Goal: Task Accomplishment & Management: Complete application form

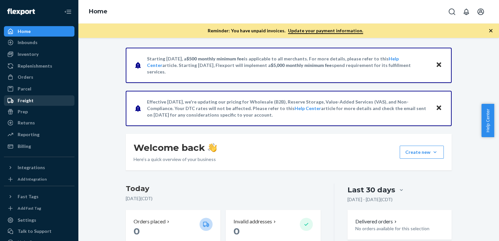
click at [36, 102] on div "Freight" at bounding box center [39, 100] width 69 height 9
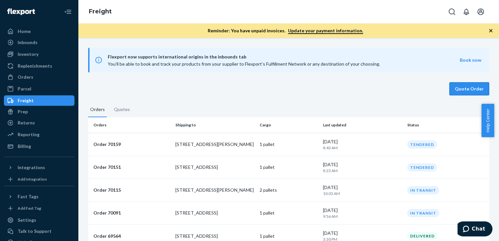
click at [467, 90] on button "Quote Order" at bounding box center [469, 88] width 40 height 13
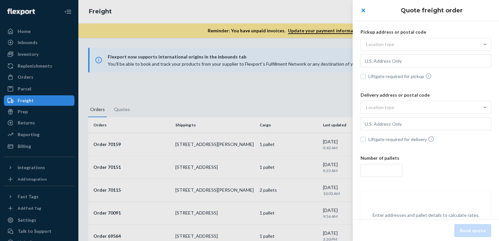
click at [382, 51] on div "Location type" at bounding box center [425, 45] width 131 height 15
click at [334, 44] on input "Location type" at bounding box center [334, 44] width 0 height 0
click at [383, 45] on div "Location type" at bounding box center [380, 44] width 28 height 7
click at [334, 44] on input "0 results available. Select is focused , press Down to open the menu, Location …" at bounding box center [334, 44] width 0 height 0
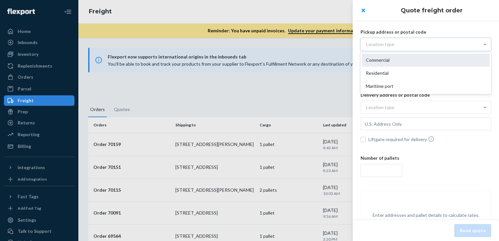
click at [383, 62] on div "Commercial" at bounding box center [426, 60] width 128 height 13
click at [334, 44] on input "option Commercial focused, 1 of 3. 3 results available. Use Up and Down to choo…" at bounding box center [334, 44] width 0 height 0
click at [400, 62] on input "text" at bounding box center [425, 60] width 131 height 13
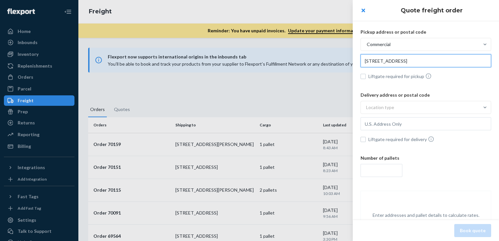
click at [408, 61] on input "[STREET_ADDRESS]" at bounding box center [425, 60] width 131 height 13
type input "[STREET_ADDRESS]"
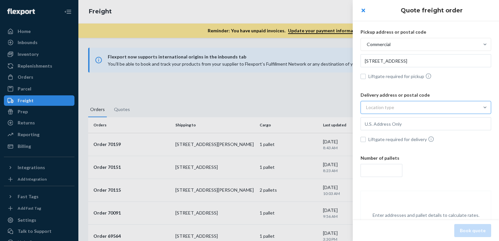
click at [402, 106] on div "Location type" at bounding box center [420, 108] width 118 height 12
click at [334, 107] on input "Location type" at bounding box center [334, 107] width 0 height 0
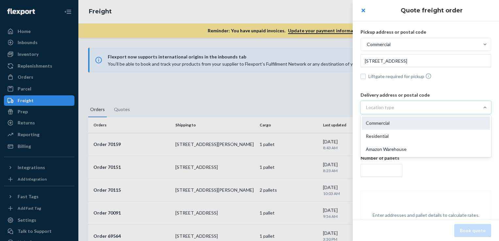
click at [389, 125] on div "Commercial" at bounding box center [426, 123] width 128 height 13
click at [334, 107] on input "option Commercial focused, 1 of 3. 3 results available. Use Up and Down to choo…" at bounding box center [334, 107] width 0 height 0
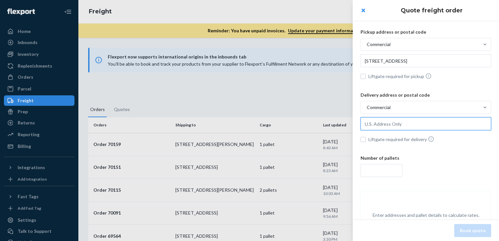
click at [388, 127] on input "text" at bounding box center [425, 123] width 131 height 13
click at [391, 117] on input "text" at bounding box center [425, 123] width 131 height 13
paste input "[STREET_ADDRESS]"
type input "[STREET_ADDRESS]"
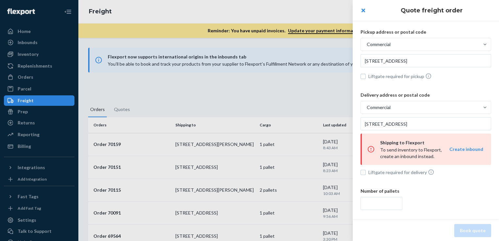
scroll to position [33, 0]
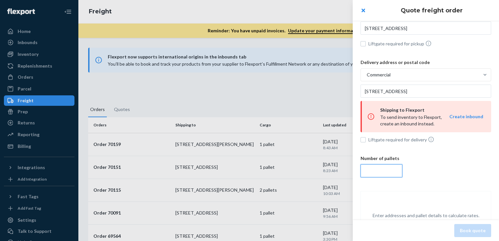
click at [373, 168] on input "number" at bounding box center [381, 170] width 42 height 13
type input "4"
click at [432, 163] on div "Number of pallets 4" at bounding box center [425, 167] width 131 height 25
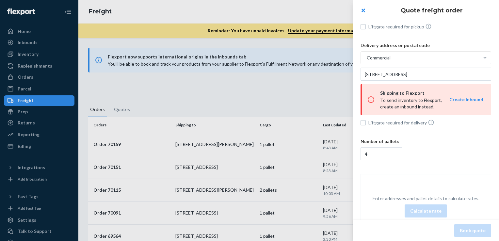
scroll to position [16, 0]
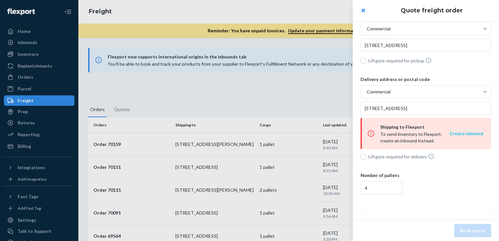
click at [454, 134] on button "Create inbound" at bounding box center [466, 133] width 34 height 7
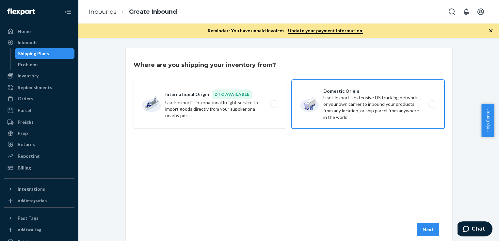
click at [400, 112] on label "Domestic Origin Use Flexport’s extensive US trucking network or your own carrie…" at bounding box center [367, 104] width 153 height 49
click at [432, 106] on input "Domestic Origin Use Flexport’s extensive US trucking network or your own carrie…" at bounding box center [434, 104] width 4 height 4
radio input "true"
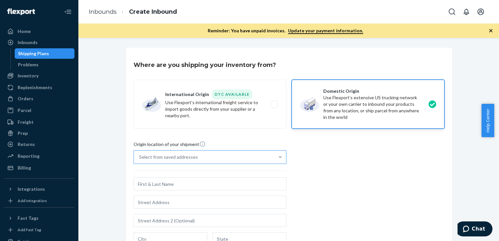
click at [220, 156] on div "Select from saved addresses" at bounding box center [204, 156] width 140 height 13
click at [140, 156] on input "Select from saved addresses" at bounding box center [139, 157] width 1 height 7
click at [379, 164] on div "Origin location of your shipment Select from saved addresses Country External S…" at bounding box center [288, 230] width 311 height 178
click at [42, 120] on div "Freight" at bounding box center [39, 122] width 69 height 9
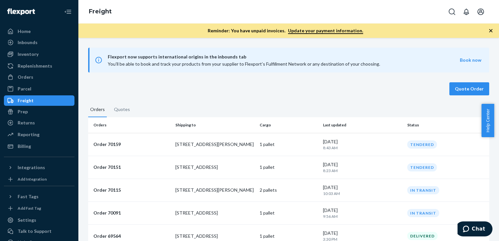
click at [446, 88] on div "Quote Order" at bounding box center [288, 88] width 401 height 13
click at [466, 88] on button "Quote Order" at bounding box center [469, 88] width 40 height 13
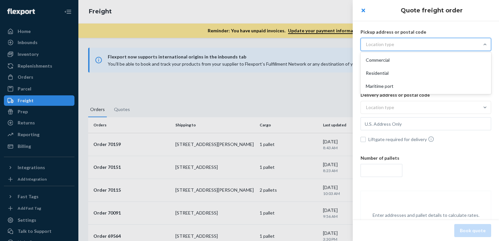
click at [396, 51] on div "Location type" at bounding box center [425, 44] width 131 height 13
click at [334, 44] on input "option Commercial focused, 1 of 3. 3 results available. Use Up and Down to choo…" at bounding box center [334, 44] width 0 height 0
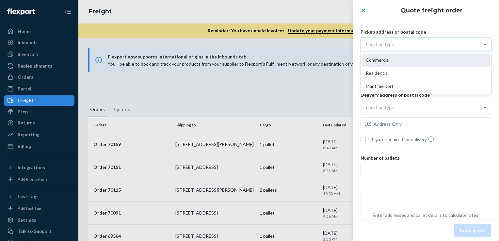
click at [388, 60] on div "Commercial" at bounding box center [426, 60] width 128 height 13
click at [334, 44] on input "option Commercial focused, 1 of 3. 3 results available. Use Up and Down to choo…" at bounding box center [334, 44] width 0 height 0
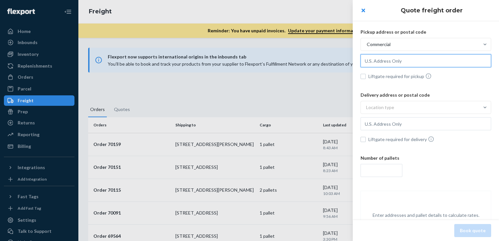
click at [392, 65] on input "text" at bounding box center [425, 60] width 131 height 13
click at [425, 61] on input "[STREET_ADDRESS]" at bounding box center [425, 60] width 131 height 13
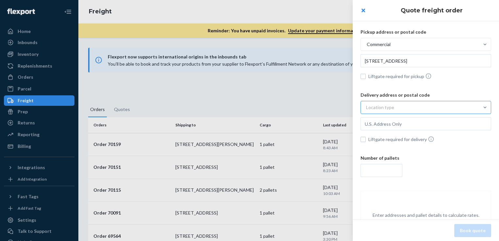
type input "[STREET_ADDRESS]"
click at [384, 109] on div "Location type" at bounding box center [380, 107] width 28 height 7
click at [334, 107] on input "option Commercial focused, 1 of 3. 3 results available. Use Up and Down to choo…" at bounding box center [334, 107] width 0 height 0
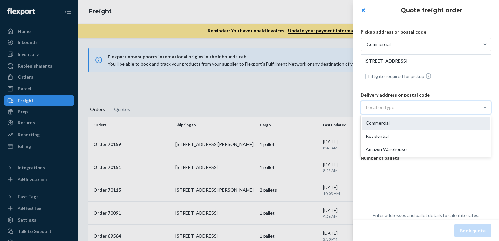
click at [384, 119] on div "Commercial" at bounding box center [426, 123] width 128 height 13
click at [334, 107] on input "option Commercial focused, 1 of 3. 3 results available. Use Up and Down to choo…" at bounding box center [334, 107] width 0 height 0
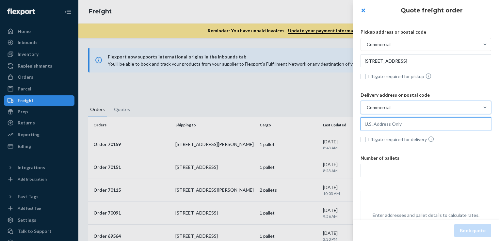
click at [384, 121] on input "text" at bounding box center [425, 123] width 131 height 13
drag, startPoint x: 390, startPoint y: 127, endPoint x: 393, endPoint y: 131, distance: 5.6
click at [390, 127] on input "text" at bounding box center [425, 123] width 131 height 13
paste input "000 Rand Blvd"
drag, startPoint x: 409, startPoint y: 126, endPoint x: 351, endPoint y: 126, distance: 58.1
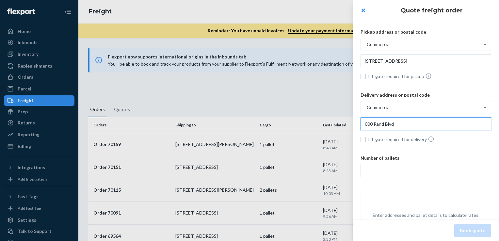
click at [351, 0] on div "Quote freight order Pickup address or postal code Commercial [STREET_ADDRESS] L…" at bounding box center [249, 0] width 499 height 0
click at [385, 123] on input "000 Rand Blvd" at bounding box center [425, 123] width 131 height 13
drag, startPoint x: 414, startPoint y: 123, endPoint x: 357, endPoint y: 127, distance: 56.7
click at [357, 127] on div "Pickup address or postal code Commercial [STREET_ADDRESS] Liftgate required for…" at bounding box center [426, 142] width 146 height 253
paste input "3"
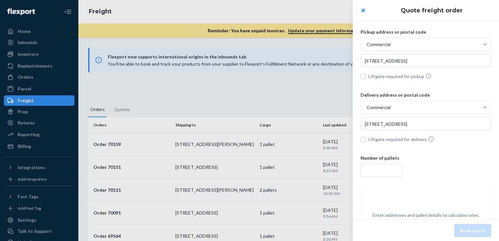
type input "[STREET_ADDRESS]"
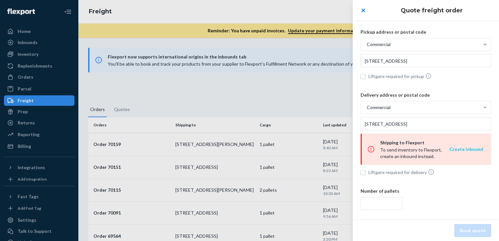
click at [466, 148] on button "Create inbound" at bounding box center [466, 149] width 34 height 7
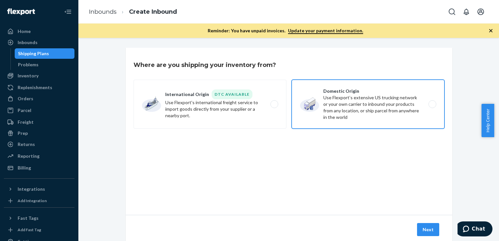
click at [350, 106] on label "Domestic Origin Use Flexport’s extensive US trucking network or your own carrie…" at bounding box center [367, 104] width 153 height 49
click at [432, 106] on input "Domestic Origin Use Flexport’s extensive US trucking network or your own carrie…" at bounding box center [434, 104] width 4 height 4
radio input "true"
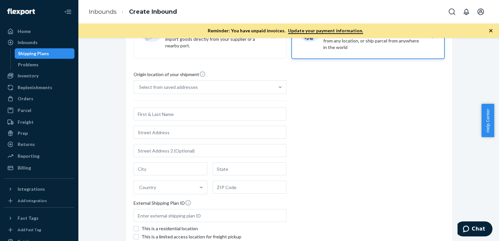
scroll to position [69, 0]
click at [169, 117] on input "text" at bounding box center [209, 114] width 153 height 13
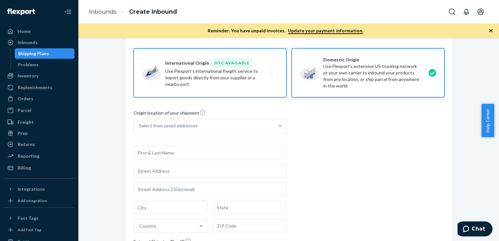
scroll to position [0, 0]
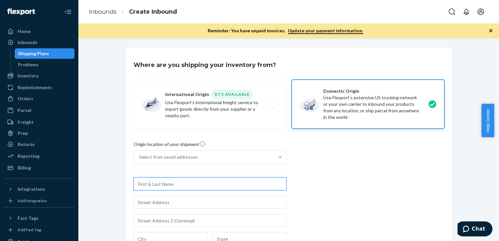
click at [161, 181] on input "text" at bounding box center [209, 183] width 153 height 13
type input "[PERSON_NAME]"
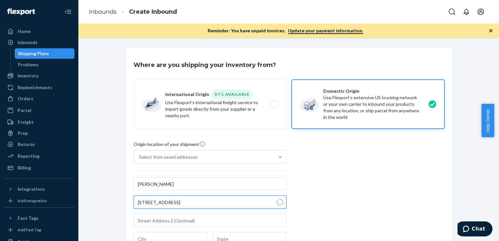
type input "[STREET_ADDRESS]"
type input "Naperville"
type input "IL"
type input "60540"
click at [193, 203] on input "[STREET_ADDRESS]" at bounding box center [209, 202] width 153 height 13
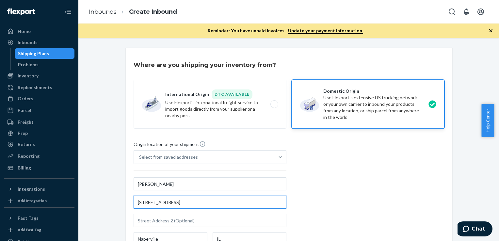
click at [181, 203] on input "[STREET_ADDRESS]" at bounding box center [209, 202] width 153 height 13
type input "[STREET_ADDRESS]"
click at [185, 196] on input "[STREET_ADDRESS]" at bounding box center [209, 202] width 153 height 13
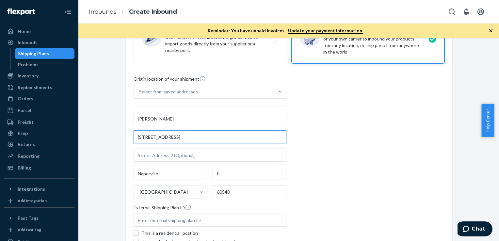
scroll to position [98, 0]
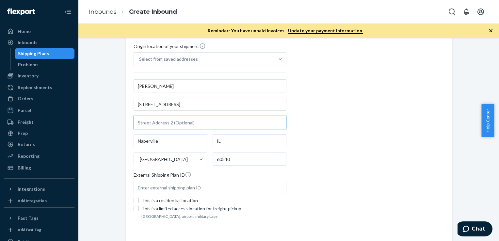
click at [166, 123] on input "text" at bounding box center [209, 122] width 153 height 13
type input "s"
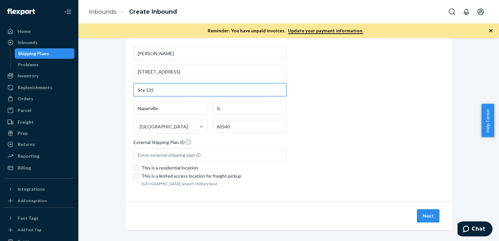
type input "Ste 135"
click at [432, 216] on button "Next" at bounding box center [428, 215] width 22 height 13
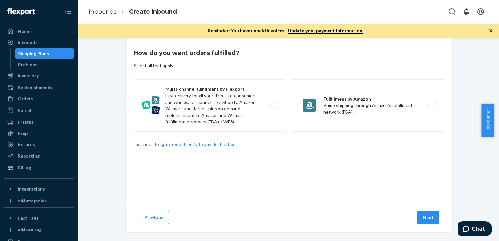
scroll to position [18, 0]
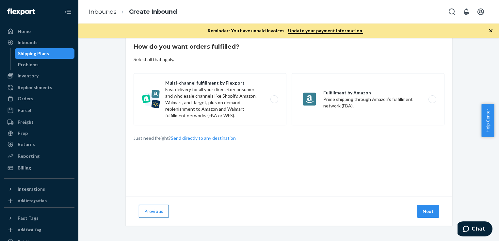
click at [155, 211] on button "Previous" at bounding box center [154, 211] width 30 height 13
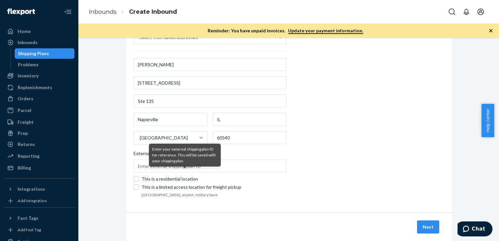
scroll to position [131, 0]
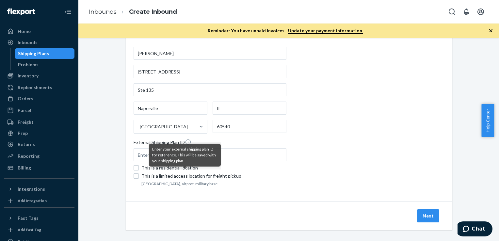
click at [144, 168] on div "This is a residential location" at bounding box center [213, 168] width 145 height 7
click at [139, 168] on input "This is a residential location" at bounding box center [135, 167] width 5 height 5
checkbox input "true"
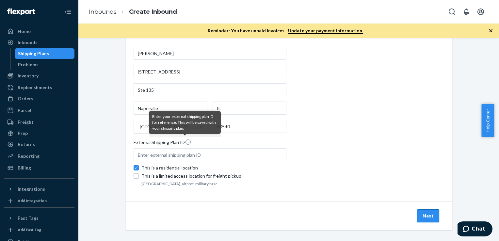
click at [431, 219] on button "Next" at bounding box center [428, 215] width 22 height 13
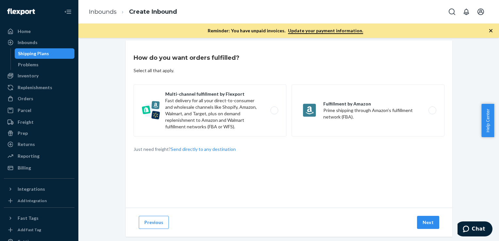
scroll to position [18, 0]
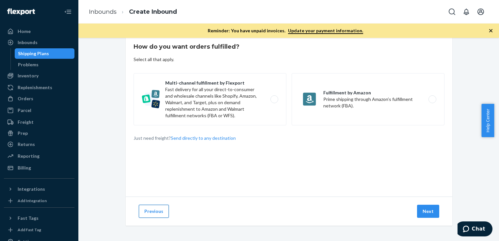
click at [148, 209] on button "Previous" at bounding box center [154, 211] width 30 height 13
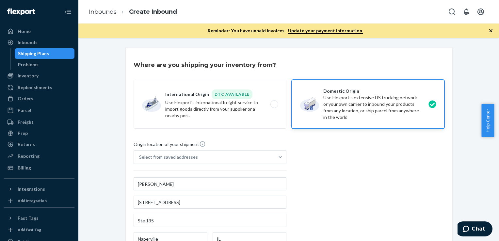
click at [373, 178] on div "Origin location of your shipment Select from saved addresses [PERSON_NAME] [STR…" at bounding box center [288, 230] width 311 height 178
click at [27, 121] on div "Freight" at bounding box center [26, 122] width 16 height 7
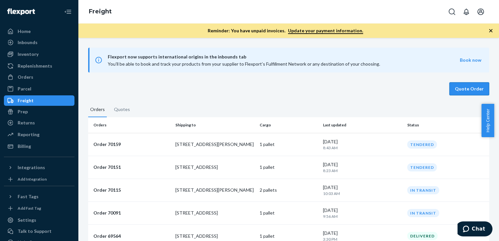
click at [465, 92] on button "Quote Order" at bounding box center [469, 88] width 40 height 13
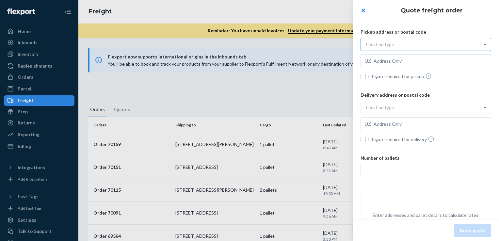
click at [413, 43] on div "Location type" at bounding box center [420, 45] width 118 height 12
click at [334, 44] on input "Location type" at bounding box center [334, 44] width 0 height 0
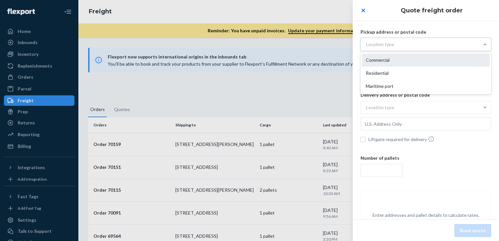
click at [394, 61] on div "Commercial" at bounding box center [426, 60] width 128 height 13
click at [334, 44] on input "option Commercial focused, 1 of 3. 3 results available. Use Up and Down to choo…" at bounding box center [334, 44] width 0 height 0
click at [405, 61] on input "text" at bounding box center [425, 60] width 131 height 13
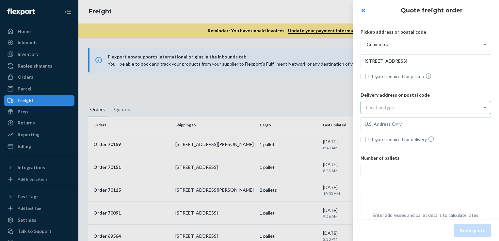
type input "[STREET_ADDRESS]"
click at [401, 106] on div "Location type" at bounding box center [420, 108] width 118 height 12
click at [334, 107] on input "Location type" at bounding box center [334, 107] width 0 height 0
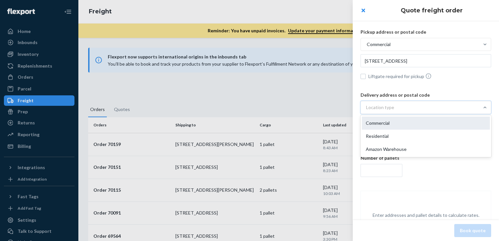
click at [395, 122] on div "Commercial" at bounding box center [426, 123] width 128 height 13
click at [334, 107] on input "option Commercial focused, 1 of 3. 3 results available. Use Up and Down to choo…" at bounding box center [334, 107] width 0 height 0
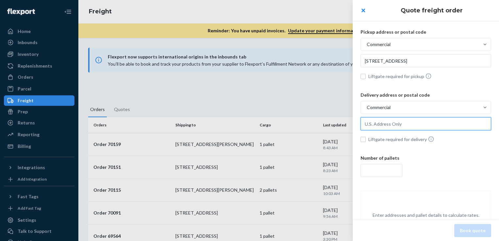
click at [407, 124] on input "text" at bounding box center [425, 123] width 131 height 13
paste input "[STREET_ADDRESS]"
type input "[STREET_ADDRESS]"
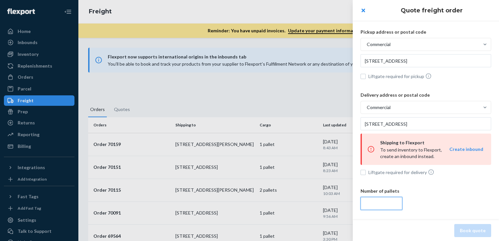
click at [383, 199] on input "number" at bounding box center [381, 203] width 42 height 13
type input "4"
click at [442, 194] on div "Number of pallets 4" at bounding box center [425, 200] width 131 height 25
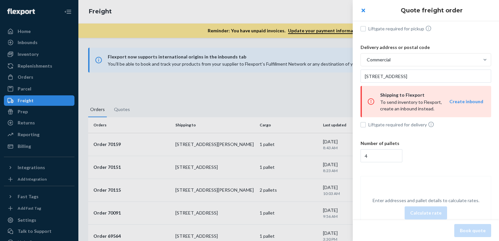
scroll to position [16, 0]
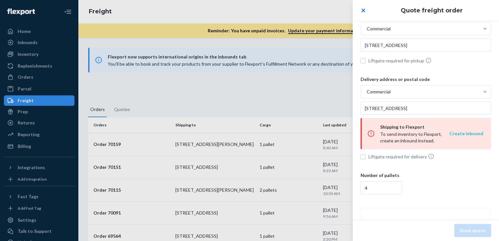
click at [475, 133] on button "Create inbound" at bounding box center [466, 133] width 34 height 7
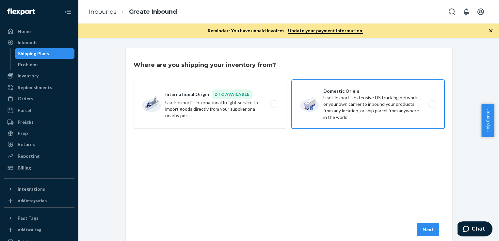
click at [385, 100] on label "Domestic Origin Use Flexport’s extensive US trucking network or your own carrie…" at bounding box center [367, 104] width 153 height 49
click at [432, 102] on input "Domestic Origin Use Flexport’s extensive US trucking network or your own carrie…" at bounding box center [434, 104] width 4 height 4
radio input "true"
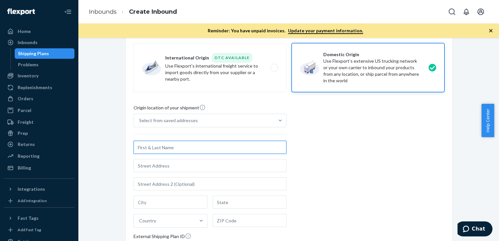
scroll to position [4, 0]
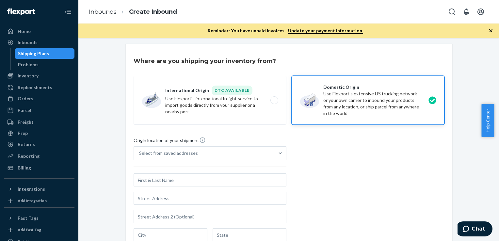
click at [351, 183] on div "Origin location of your shipment Select from saved addresses Country External S…" at bounding box center [288, 226] width 311 height 178
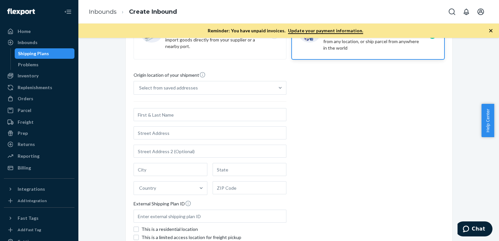
scroll to position [66, 0]
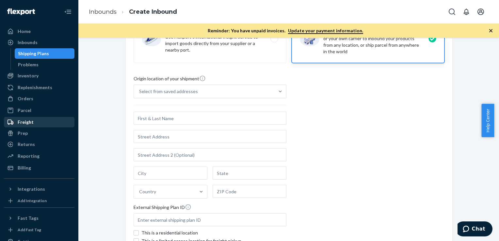
click at [25, 122] on div "Freight" at bounding box center [26, 122] width 16 height 7
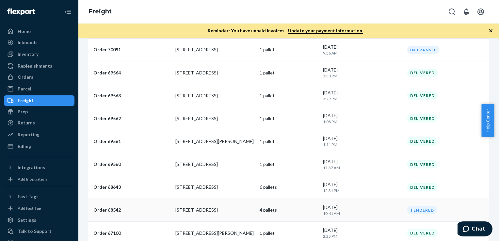
scroll to position [196, 0]
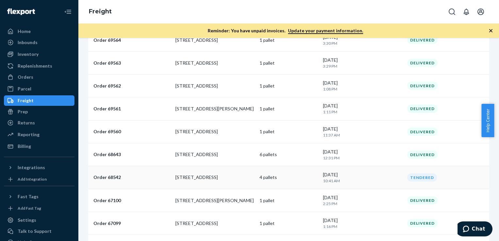
click at [214, 178] on p "[STREET_ADDRESS]" at bounding box center [214, 177] width 79 height 7
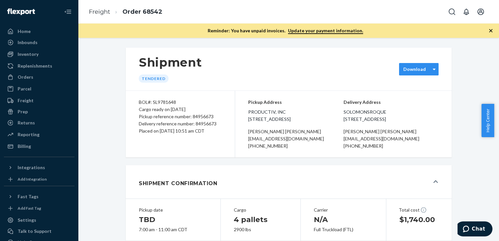
click at [417, 74] on div "Download" at bounding box center [418, 69] width 39 height 12
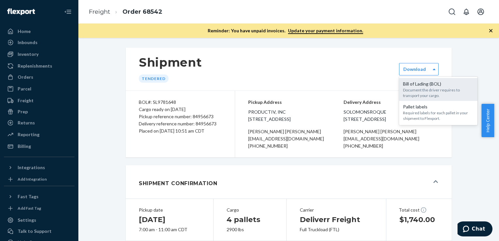
click at [421, 90] on div "Document the driver requires to transport your cargo." at bounding box center [438, 92] width 71 height 11
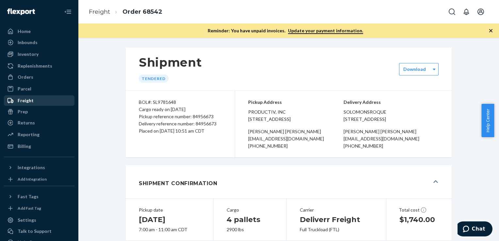
click at [23, 100] on div "Freight" at bounding box center [26, 100] width 16 height 7
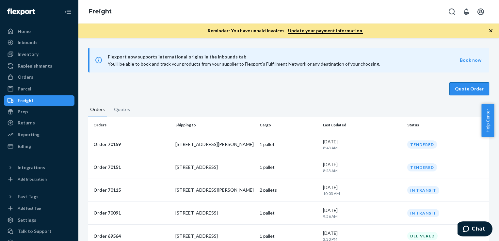
click at [466, 91] on button "Quote Order" at bounding box center [469, 88] width 40 height 13
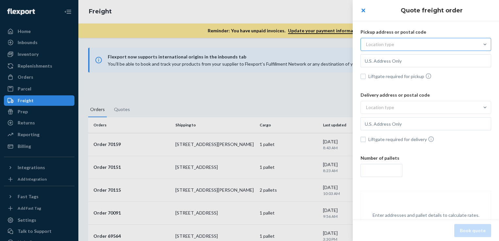
click at [371, 45] on div "Location type" at bounding box center [380, 44] width 28 height 7
click at [334, 44] on input "Location type" at bounding box center [334, 44] width 0 height 0
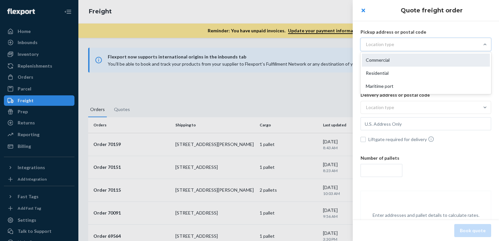
click at [375, 65] on div "Commercial" at bounding box center [426, 60] width 128 height 13
click at [334, 44] on input "option Commercial focused, 1 of 3. 3 results available. Use Up and Down to choo…" at bounding box center [334, 44] width 0 height 0
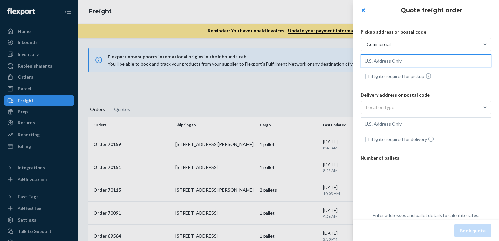
click at [421, 61] on input "text" at bounding box center [425, 60] width 131 height 13
type input "v"
click at [398, 55] on input "1835" at bounding box center [425, 60] width 131 height 13
click at [410, 58] on input "[STREET_ADDRESS]" at bounding box center [425, 60] width 131 height 13
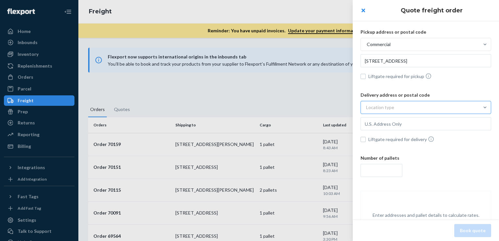
type input "[STREET_ADDRESS]"
click at [402, 109] on div "Location type" at bounding box center [420, 108] width 118 height 12
click at [334, 107] on input "Location type" at bounding box center [334, 107] width 0 height 0
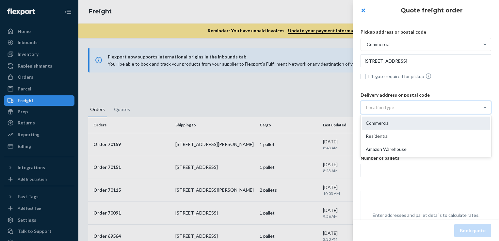
click at [397, 122] on div "Commercial" at bounding box center [426, 123] width 128 height 13
click at [334, 107] on input "option Commercial focused, 1 of 3. 3 results available. Use Up and Down to choo…" at bounding box center [334, 107] width 0 height 0
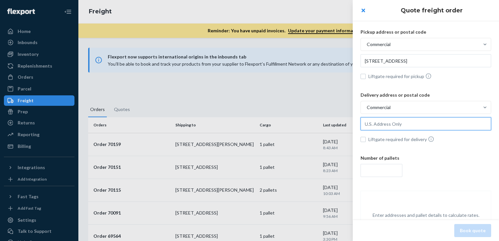
click at [389, 122] on input "text" at bounding box center [425, 123] width 131 height 13
paste input "[STREET_ADDRESS]"
type input "[STREET_ADDRESS]"
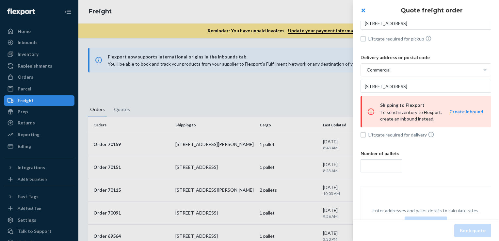
scroll to position [65, 0]
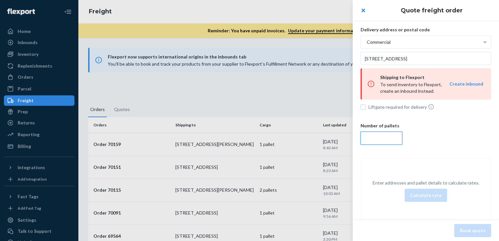
click at [372, 133] on input "number" at bounding box center [381, 138] width 42 height 13
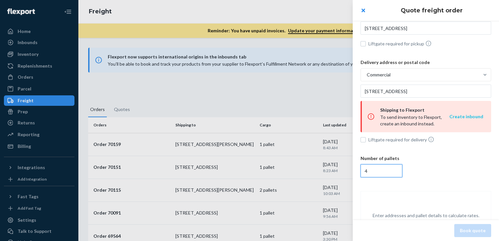
type input "4"
click at [470, 117] on button "Create inbound" at bounding box center [466, 116] width 34 height 7
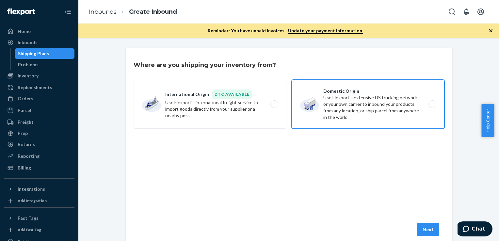
click at [400, 113] on label "Domestic Origin Use Flexport’s extensive US trucking network or your own carrie…" at bounding box center [367, 104] width 153 height 49
click at [432, 106] on input "Domestic Origin Use Flexport’s extensive US trucking network or your own carrie…" at bounding box center [434, 104] width 4 height 4
radio input "true"
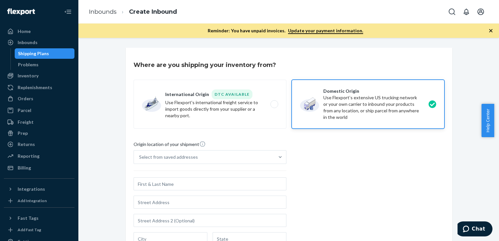
drag, startPoint x: 496, startPoint y: 109, endPoint x: 502, endPoint y: 125, distance: 17.2
click at [498, 125] on html "Home Inbounds Shipping Plans Problems Inventory Products Replenishments Orders …" at bounding box center [249, 120] width 499 height 241
drag, startPoint x: 502, startPoint y: 125, endPoint x: 498, endPoint y: 140, distance: 15.4
click at [452, 169] on div "Where are you shipping your inventory from? International Origin DTC Available …" at bounding box center [289, 212] width 336 height 329
click at [450, 84] on div "Where are you shipping your inventory from? International Origin DTC Available …" at bounding box center [289, 212] width 336 height 329
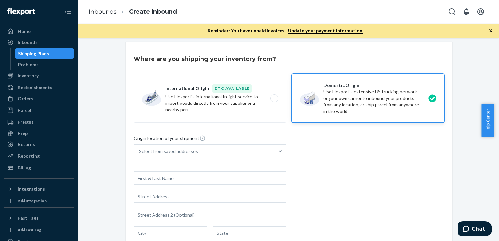
scroll to position [12, 0]
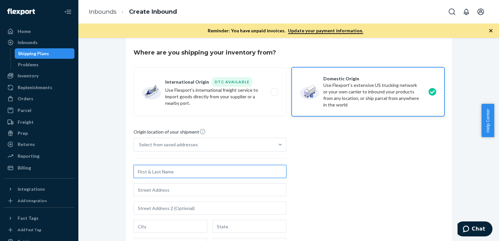
click at [174, 172] on input "text" at bounding box center [209, 171] width 153 height 13
type input "m"
type input "[PERSON_NAME]"
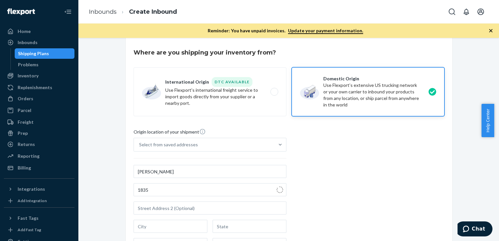
type input "[STREET_ADDRESS]"
type input "Naperville"
type input "IL"
type input "60540"
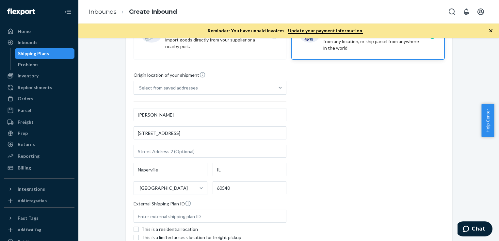
scroll to position [78, 0]
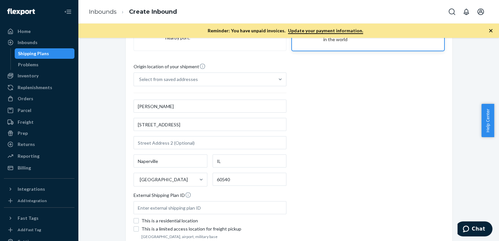
click at [162, 149] on div "[PERSON_NAME] [STREET_ADDRESS]" at bounding box center [209, 143] width 153 height 87
click at [140, 83] on input "Select from saved addresses" at bounding box center [139, 79] width 1 height 7
click at [162, 144] on input "text" at bounding box center [209, 142] width 153 height 13
type input "Ste 135"
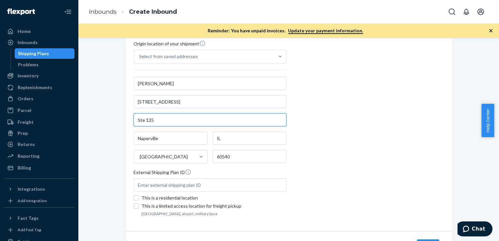
scroll to position [110, 0]
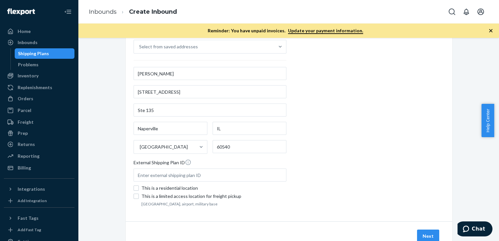
click at [154, 188] on div "This is a residential location" at bounding box center [213, 188] width 145 height 7
click at [139, 188] on input "This is a residential location" at bounding box center [135, 187] width 5 height 5
checkbox input "true"
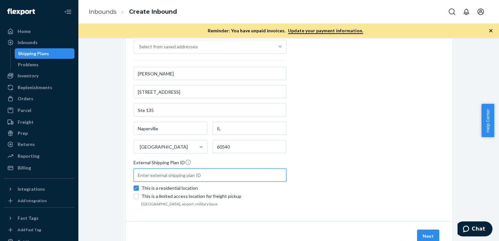
click at [202, 172] on input "text" at bounding box center [209, 174] width 153 height 13
paste input "86413284"
type input "86413284"
drag, startPoint x: 150, startPoint y: 173, endPoint x: 125, endPoint y: 177, distance: 25.0
click at [126, 177] on div "Where are you shipping your inventory from? International Origin DTC Available …" at bounding box center [289, 79] width 326 height 284
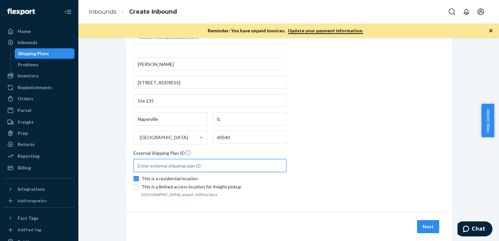
scroll to position [134, 0]
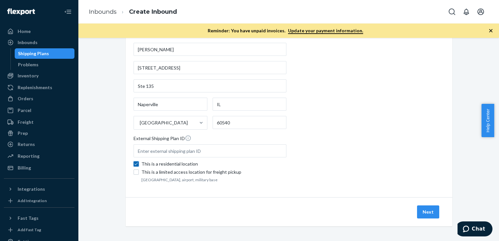
click at [134, 163] on input "This is a residential location" at bounding box center [135, 163] width 5 height 5
checkbox input "false"
click at [427, 210] on button "Next" at bounding box center [428, 211] width 22 height 13
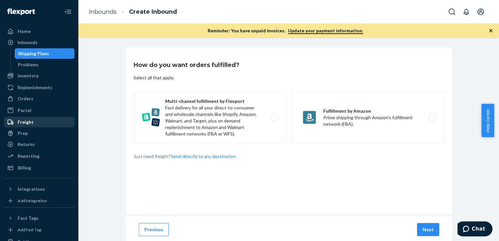
click at [30, 123] on div "Freight" at bounding box center [26, 122] width 16 height 7
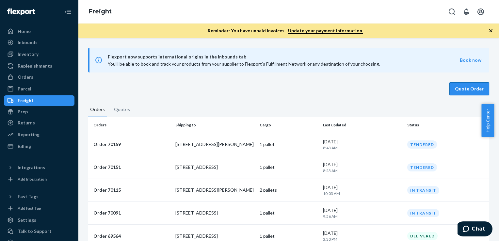
click at [461, 87] on button "Quote Order" at bounding box center [469, 88] width 40 height 13
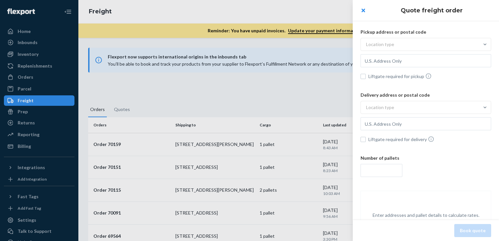
click at [379, 51] on div "Location type" at bounding box center [425, 45] width 131 height 15
click at [334, 44] on input "Location type" at bounding box center [334, 44] width 0 height 0
click at [380, 44] on div "Location type" at bounding box center [380, 44] width 28 height 7
click at [334, 44] on input "0 results available. Select is focused , press Down to open the menu, Location …" at bounding box center [334, 44] width 0 height 0
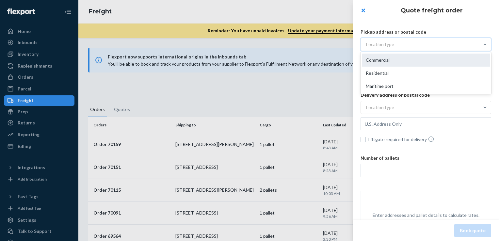
click at [382, 62] on div "Commercial" at bounding box center [426, 60] width 128 height 13
click at [334, 44] on input "option Commercial focused, 1 of 3. 3 results available. Use Up and Down to choo…" at bounding box center [334, 44] width 0 height 0
click at [390, 61] on input "text" at bounding box center [425, 60] width 131 height 13
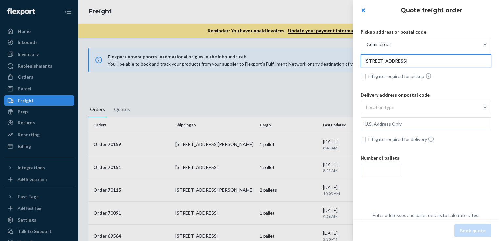
drag, startPoint x: 471, startPoint y: 61, endPoint x: 332, endPoint y: 77, distance: 140.4
click at [332, 0] on div "Quote freight order Pickup address or postal code Commercial [STREET_ADDRESS] L…" at bounding box center [249, 0] width 499 height 0
click at [410, 62] on input "[STREET_ADDRESS]" at bounding box center [425, 60] width 131 height 13
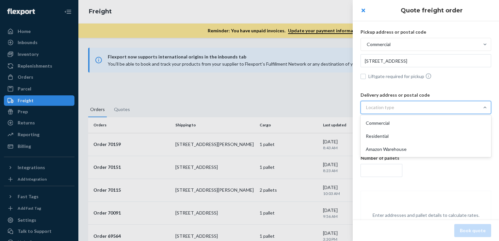
type input "[STREET_ADDRESS]"
click at [391, 108] on div "Location type" at bounding box center [380, 107] width 28 height 7
click at [334, 107] on input "option Commercial focused, 1 of 3. 3 results available. Use Up and Down to choo…" at bounding box center [334, 107] width 0 height 0
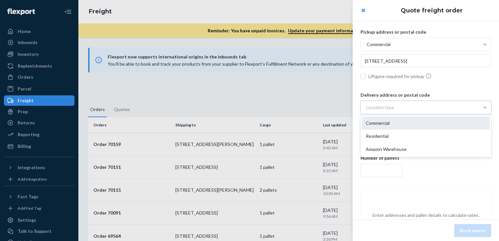
click at [395, 122] on div "Commercial" at bounding box center [426, 123] width 128 height 13
click at [334, 107] on input "option Commercial focused, 1 of 3. 3 results available. Use Up and Down to choo…" at bounding box center [334, 107] width 0 height 0
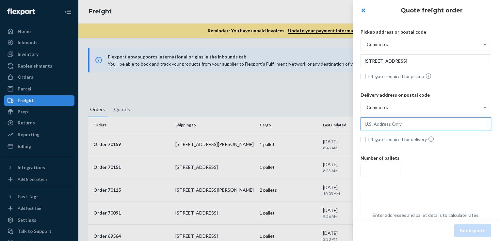
click at [376, 122] on input "text" at bounding box center [425, 123] width 131 height 13
paste input "[STREET_ADDRESS]"
type input "[STREET_ADDRESS]"
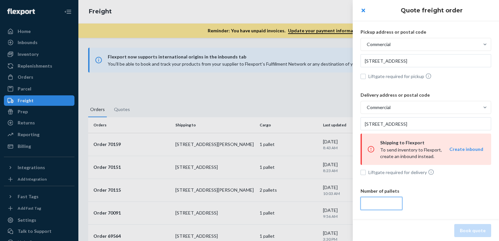
click at [380, 202] on input "number" at bounding box center [381, 203] width 42 height 13
type input "4"
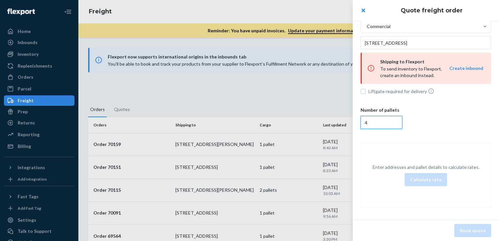
scroll to position [48, 0]
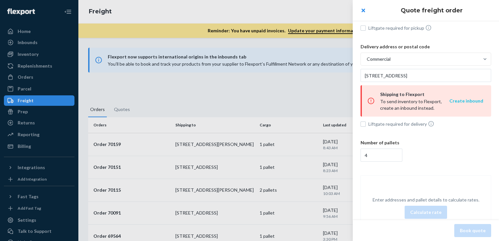
click at [464, 102] on button "Create inbound" at bounding box center [466, 101] width 34 height 7
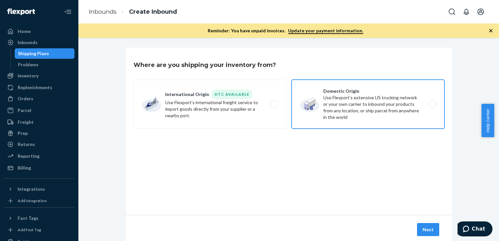
click at [340, 101] on label "Domestic Origin Use Flexport’s extensive US trucking network or your own carrie…" at bounding box center [367, 104] width 153 height 49
click at [432, 102] on input "Domestic Origin Use Flexport’s extensive US trucking network or your own carrie…" at bounding box center [434, 104] width 4 height 4
radio input "true"
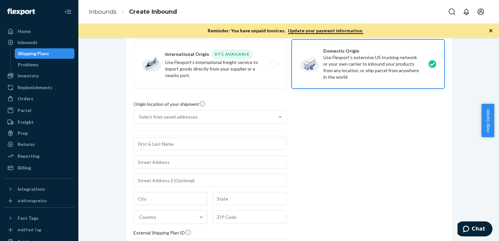
scroll to position [65, 0]
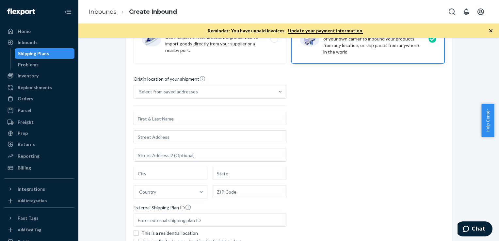
click at [171, 118] on input "text" at bounding box center [209, 118] width 153 height 13
type input "[PERSON_NAME]"
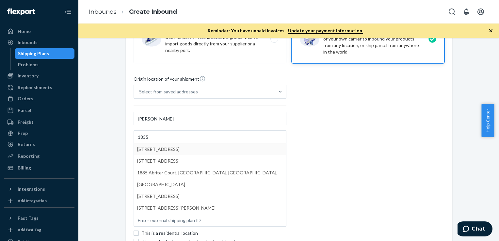
type input "[STREET_ADDRESS]"
type input "Naperville"
type input "IL"
type input "60540"
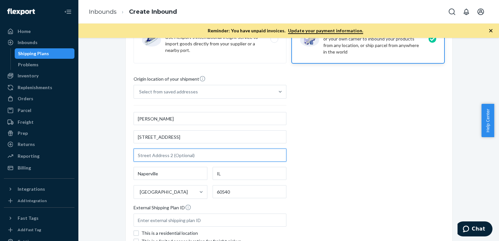
click at [170, 155] on input "text" at bounding box center [209, 155] width 153 height 13
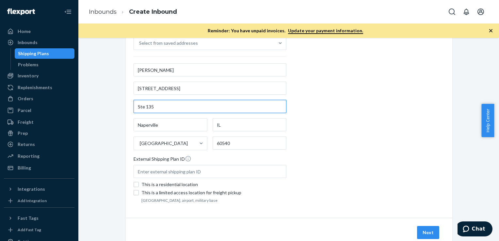
scroll to position [131, 0]
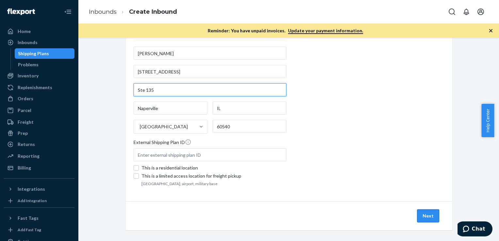
type input "Ste 135"
click at [424, 214] on button "Next" at bounding box center [428, 215] width 22 height 13
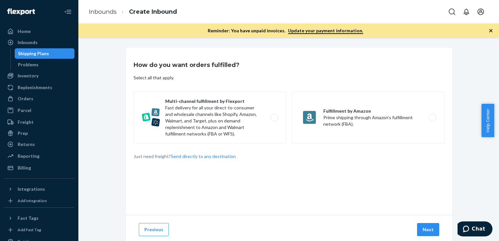
click at [292, 192] on div "How do you want orders fulfilled? Select all that apply. Multi-channel fulfillm…" at bounding box center [289, 131] width 326 height 167
drag, startPoint x: 131, startPoint y: 156, endPoint x: 219, endPoint y: 159, distance: 88.5
click at [219, 159] on p "Just need freight? Send directly to any destination" at bounding box center [184, 156] width 102 height 7
drag, startPoint x: 219, startPoint y: 159, endPoint x: 200, endPoint y: 174, distance: 24.4
click at [200, 174] on div "How do you want orders fulfilled? Select all that apply. Multi-channel fulfillm…" at bounding box center [289, 131] width 326 height 167
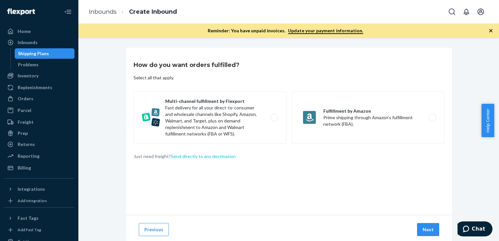
click at [199, 158] on button "Send directly to any destination" at bounding box center [203, 156] width 65 height 7
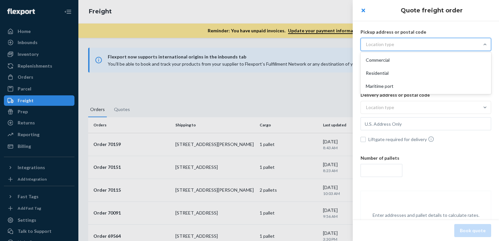
click at [423, 45] on div "Location type" at bounding box center [420, 45] width 118 height 12
click at [334, 44] on input "option Commercial focused, 1 of 3. 3 results available. Use Up and Down to choo…" at bounding box center [334, 44] width 0 height 0
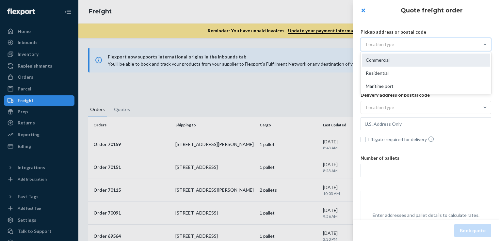
click at [402, 59] on div "Commercial" at bounding box center [426, 60] width 128 height 13
click at [334, 44] on input "option Commercial focused, 1 of 3. 3 results available. Use Up and Down to choo…" at bounding box center [334, 44] width 0 height 0
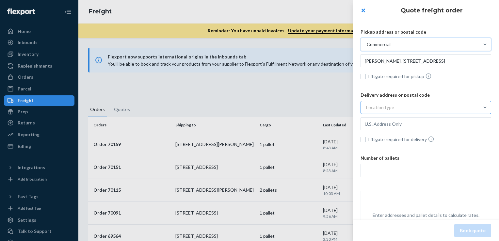
click at [394, 103] on div "Location type" at bounding box center [420, 108] width 118 height 12
click at [334, 107] on input "Location type" at bounding box center [334, 107] width 0 height 0
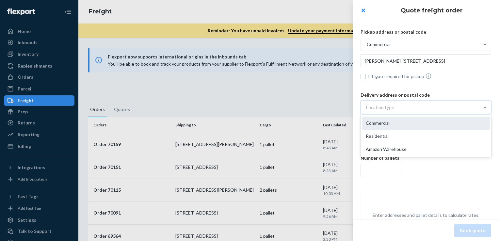
click at [392, 124] on div "Commercial" at bounding box center [426, 123] width 128 height 13
click at [334, 107] on input "option Commercial focused, 1 of 3. 3 results available. Use Up and Down to choo…" at bounding box center [334, 107] width 0 height 0
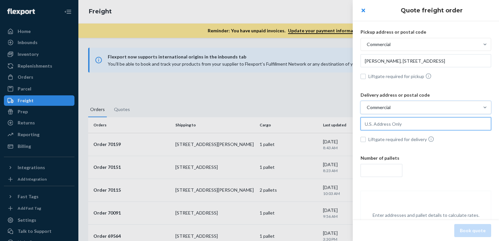
click at [392, 126] on input "text" at bounding box center [425, 123] width 131 height 13
click at [385, 129] on input "text" at bounding box center [425, 123] width 131 height 13
paste input "[STREET_ADDRESS]"
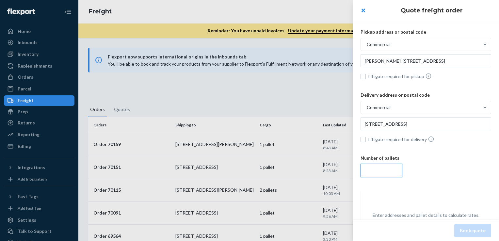
click at [389, 168] on div "Pickup address or postal code Commercial [PERSON_NAME], [STREET_ADDRESS][GEOGRA…" at bounding box center [426, 142] width 146 height 253
type input "[STREET_ADDRESS]"
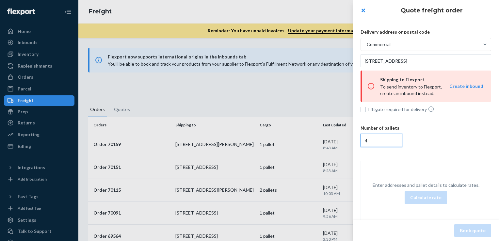
scroll to position [81, 0]
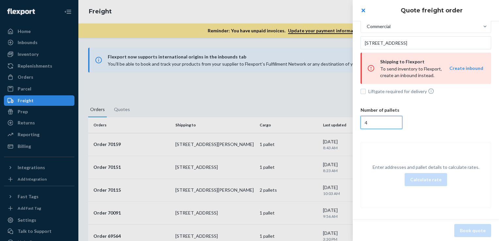
type input "4"
click at [441, 142] on div "Pickup address or postal code Commercial [PERSON_NAME], [STREET_ADDRESS] Liftga…" at bounding box center [426, 78] width 146 height 286
click at [462, 69] on button "Create inbound" at bounding box center [466, 68] width 34 height 7
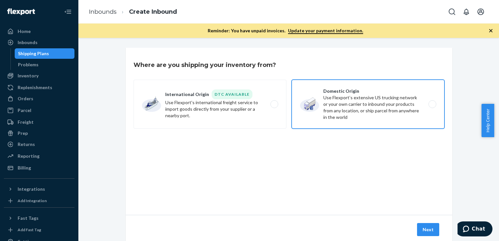
click at [368, 111] on label "Domestic Origin Use Flexport’s extensive US trucking network or your own carrie…" at bounding box center [367, 104] width 153 height 49
click at [432, 106] on input "Domestic Origin Use Flexport’s extensive US trucking network or your own carrie…" at bounding box center [434, 104] width 4 height 4
radio input "true"
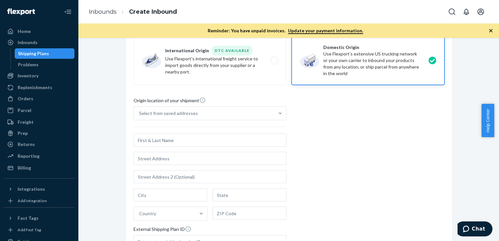
scroll to position [65, 0]
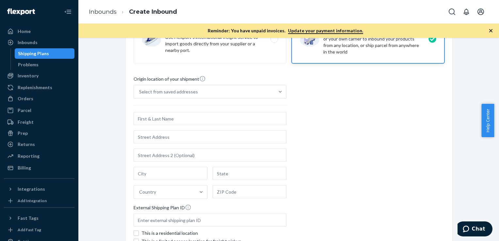
click at [157, 120] on input "text" at bounding box center [209, 118] width 153 height 13
type input "[PERSON_NAME]"
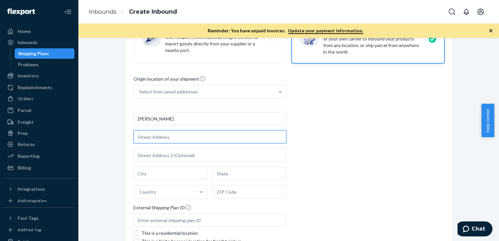
type input "8"
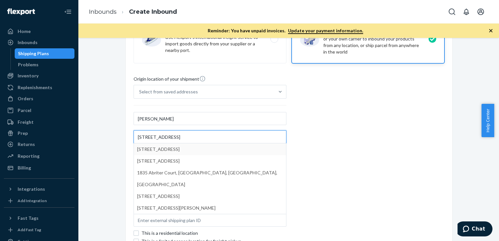
click at [195, 137] on input "[STREET_ADDRESS]" at bounding box center [209, 136] width 153 height 13
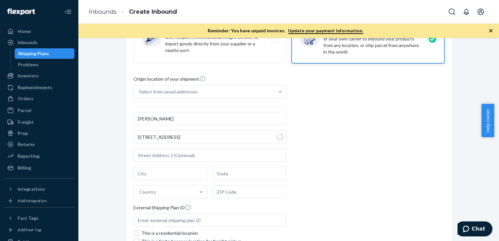
type input "[STREET_ADDRESS]"
type input "135"
type input "Naperville"
type input "IL"
type input "60540"
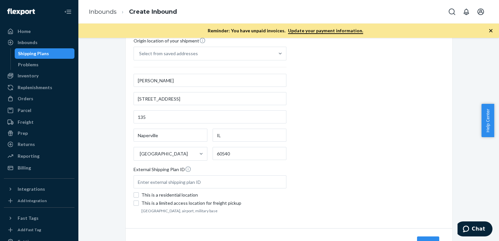
scroll to position [131, 0]
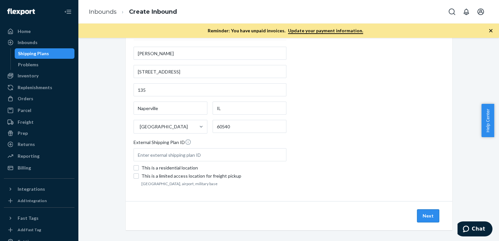
click at [424, 216] on button "Next" at bounding box center [428, 215] width 22 height 13
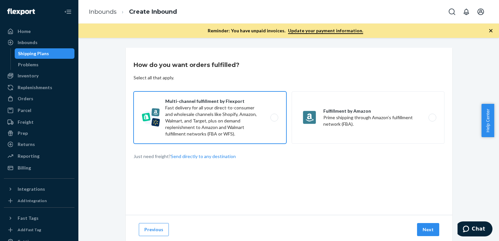
click at [218, 112] on label "Multi-channel fulfillment by Flexport Fast delivery for all your direct-to-cons…" at bounding box center [209, 117] width 153 height 52
click at [274, 116] on input "Multi-channel fulfillment by Flexport Fast delivery for all your direct-to-cons…" at bounding box center [276, 118] width 4 height 4
radio input "true"
click at [419, 230] on button "Next" at bounding box center [428, 229] width 22 height 13
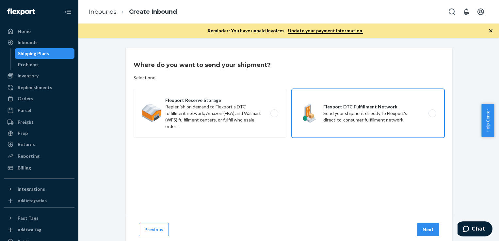
click at [359, 123] on label "Flexport DTC Fulfillment Network Send your shipment directly to Flexport's dire…" at bounding box center [367, 113] width 153 height 49
click at [432, 116] on input "Flexport DTC Fulfillment Network Send your shipment directly to Flexport's dire…" at bounding box center [434, 113] width 4 height 4
radio input "true"
click at [430, 230] on button "Next" at bounding box center [428, 229] width 22 height 13
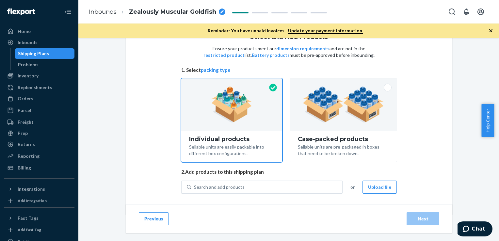
scroll to position [33, 0]
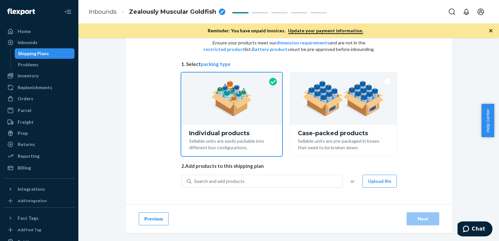
click at [144, 218] on button "Previous" at bounding box center [154, 218] width 30 height 13
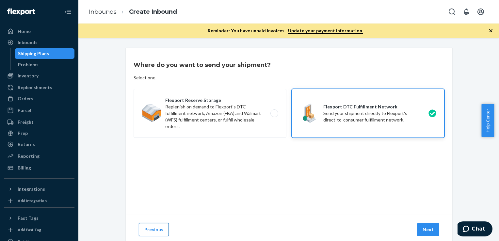
click at [149, 230] on button "Previous" at bounding box center [154, 229] width 30 height 13
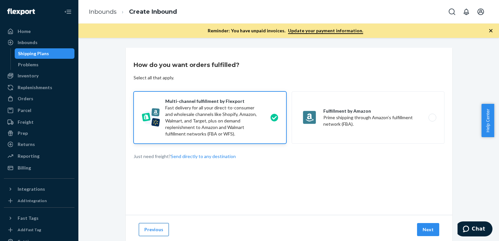
click at [156, 229] on button "Previous" at bounding box center [154, 229] width 30 height 13
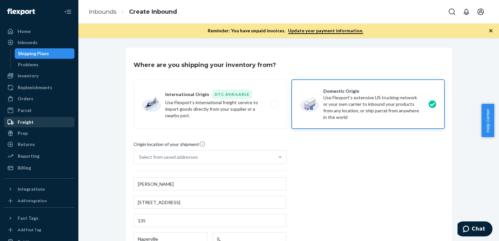
click at [25, 122] on div "Freight" at bounding box center [26, 122] width 16 height 7
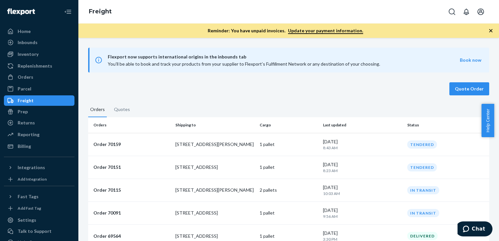
click at [456, 89] on button "Quote Order" at bounding box center [469, 88] width 40 height 13
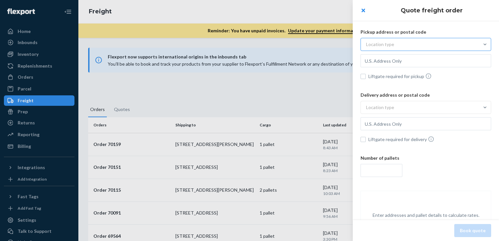
click at [396, 43] on div "Location type" at bounding box center [420, 45] width 118 height 12
click at [334, 44] on input "Location type" at bounding box center [334, 44] width 0 height 0
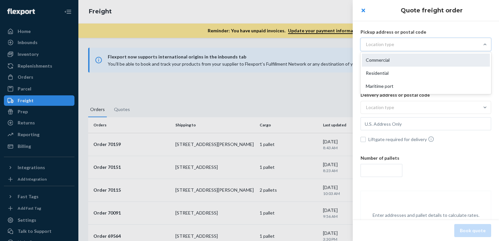
click at [377, 61] on div "Commercial" at bounding box center [426, 60] width 128 height 13
click at [334, 44] on input "option Commercial focused, 1 of 3. 3 results available. Use Up and Down to choo…" at bounding box center [334, 44] width 0 height 0
click at [402, 61] on input "text" at bounding box center [425, 60] width 131 height 13
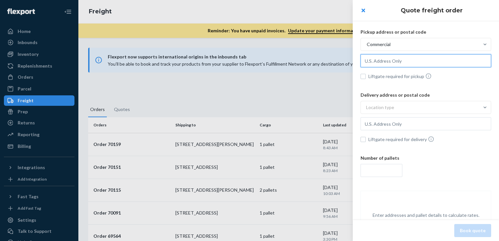
click at [400, 55] on input "text" at bounding box center [425, 60] width 131 height 13
paste input "[STREET_ADDRESS]"
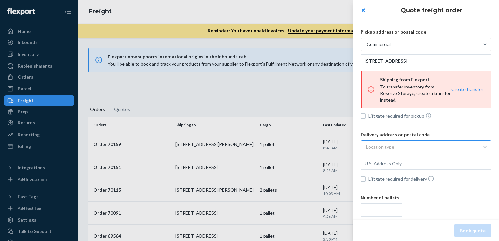
type input "[STREET_ADDRESS]"
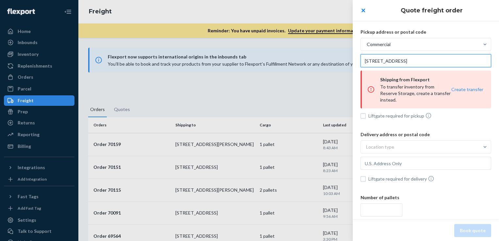
drag, startPoint x: 471, startPoint y: 58, endPoint x: 359, endPoint y: 71, distance: 112.6
click at [359, 71] on div "Pickup address or postal code Commercial [STREET_ADDRESS] Shipping from Flexpor…" at bounding box center [426, 162] width 146 height 292
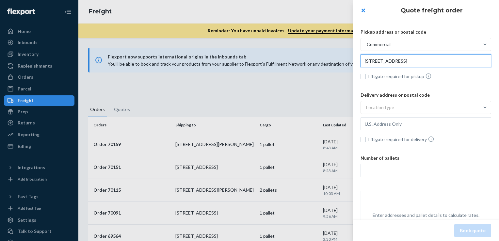
click at [411, 62] on input "[STREET_ADDRESS]" at bounding box center [425, 60] width 131 height 13
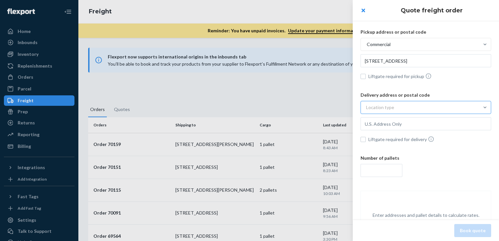
type input "[STREET_ADDRESS]"
click at [403, 108] on div "Location type" at bounding box center [420, 108] width 118 height 12
click at [334, 107] on input "option Commercial focused, 1 of 3. 3 results available. Use Up and Down to choo…" at bounding box center [334, 107] width 0 height 0
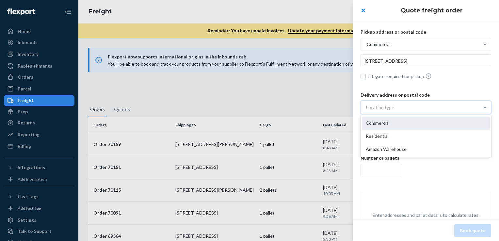
click at [388, 123] on div "Commercial" at bounding box center [426, 123] width 128 height 13
click at [334, 107] on input "option Commercial focused, 1 of 3. 3 results available. Use Up and Down to choo…" at bounding box center [334, 107] width 0 height 0
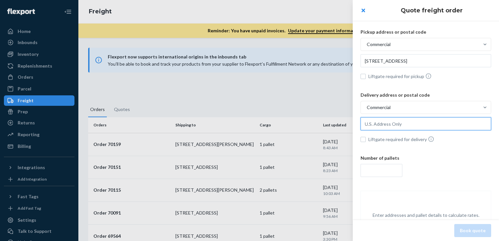
click at [386, 123] on input "text" at bounding box center [425, 123] width 131 height 13
click at [393, 124] on input "text" at bounding box center [425, 123] width 131 height 13
paste input "[STREET_ADDRESS]"
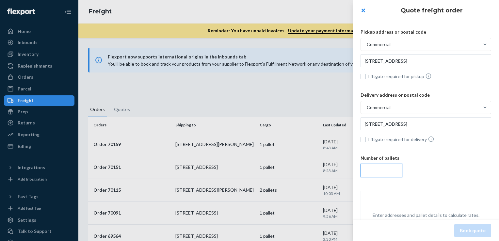
click at [378, 172] on input "number" at bounding box center [381, 170] width 42 height 13
type input "[STREET_ADDRESS]"
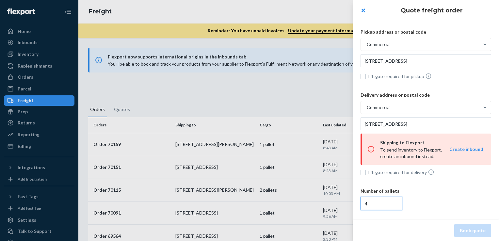
type input "4"
